Goal: Transaction & Acquisition: Purchase product/service

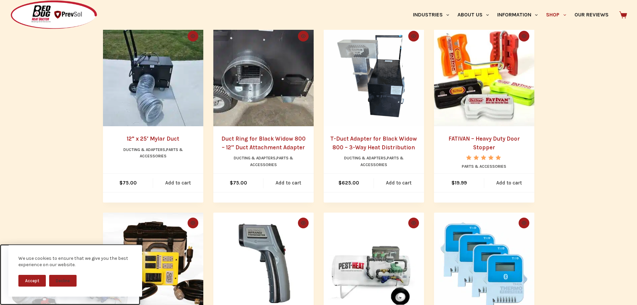
scroll to position [156, 0]
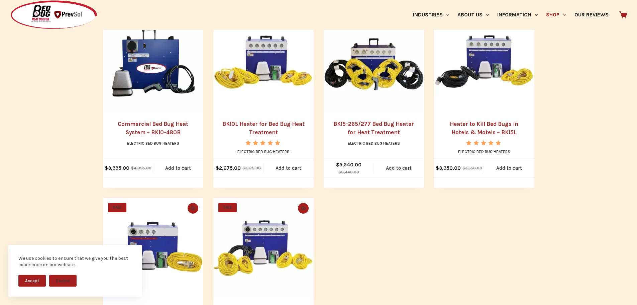
scroll to position [354, 0]
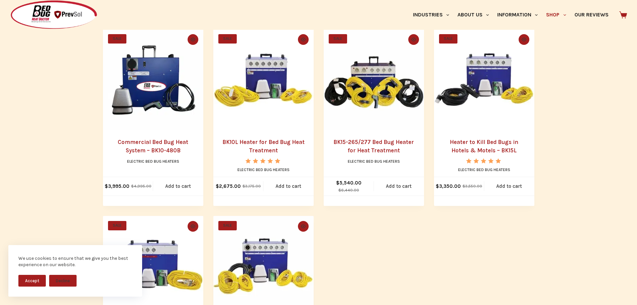
click at [270, 104] on img "BK10L Heater for Bed Bug Heat Treatment" at bounding box center [263, 79] width 100 height 100
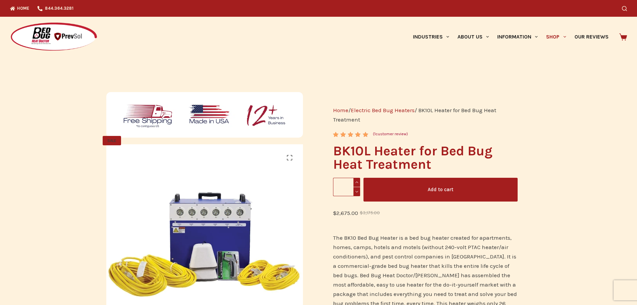
click at [192, 207] on img at bounding box center [206, 281] width 334 height 334
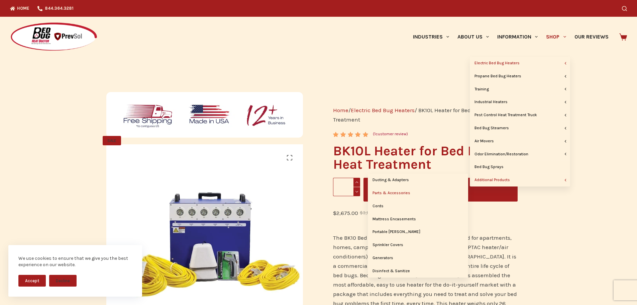
click at [399, 192] on link "Parts & Accessories" at bounding box center [418, 193] width 100 height 13
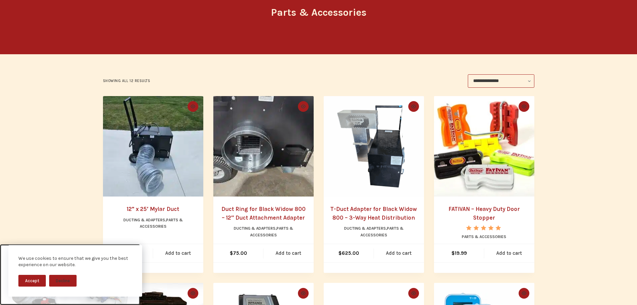
scroll to position [67, 0]
